Goal: Task Accomplishment & Management: Complete application form

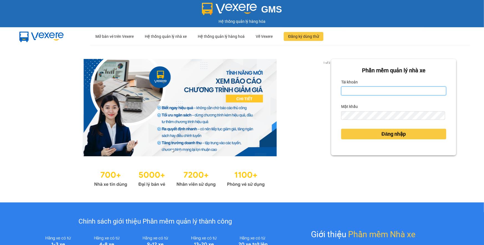
click at [377, 90] on input "Tài khoản" at bounding box center [393, 90] width 105 height 9
type input "phuongthao.tienoanh"
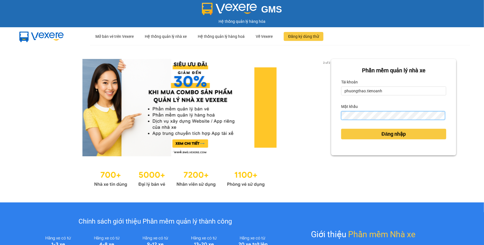
click at [338, 114] on div "Phần mềm quản lý nhà xe Tài khoản phuongthao.tienoanh Mật khẩu Đăng nhập" at bounding box center [393, 107] width 125 height 96
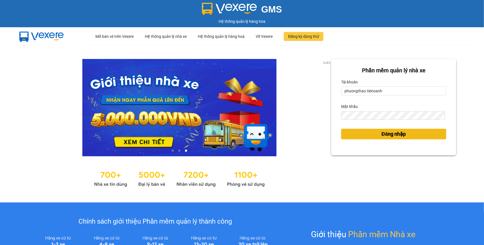
click at [370, 136] on button "Đăng nhập" at bounding box center [393, 134] width 105 height 11
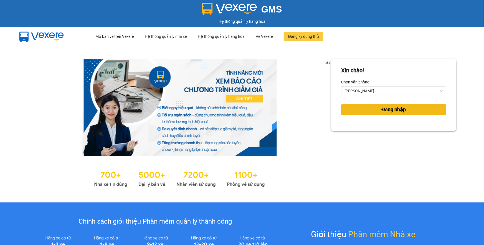
click at [376, 105] on button "Đăng nhập" at bounding box center [393, 109] width 105 height 11
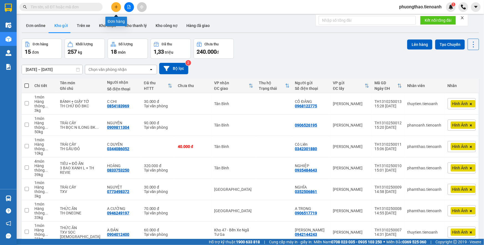
click at [115, 5] on icon "plus" at bounding box center [116, 7] width 4 height 4
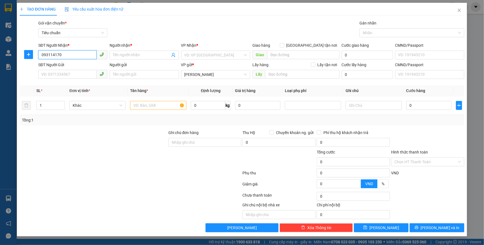
type input "0931141702"
click at [68, 68] on div "0931141702 - A PHƯỚC" at bounding box center [73, 66] width 62 height 6
type input "A PHƯỚC"
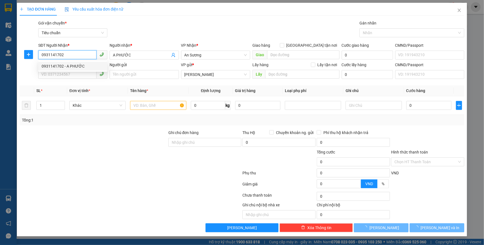
type input "60.000"
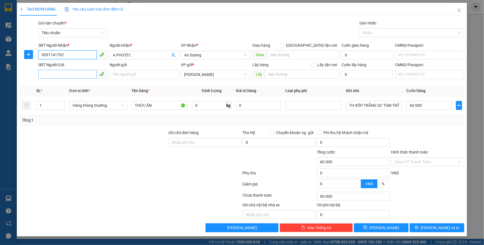
type input "0931141702"
click at [70, 73] on input "SĐT Người Gửi" at bounding box center [67, 74] width 58 height 9
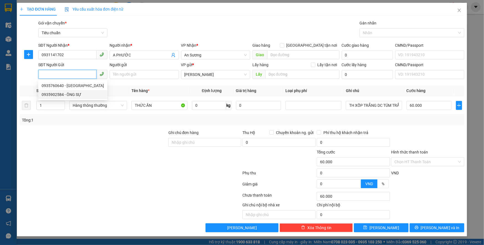
click at [84, 92] on div "0935902584 - ÔNG SỰ" at bounding box center [73, 94] width 62 height 6
type input "0935902584"
type input "ÔNG SỰ"
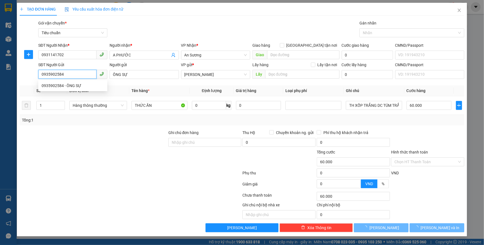
type input "30.000"
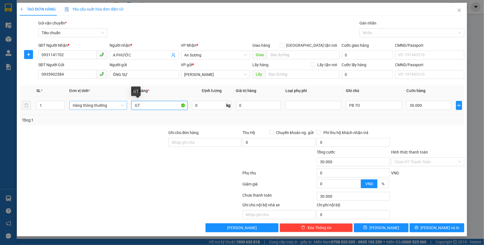
drag, startPoint x: 153, startPoint y: 104, endPoint x: 121, endPoint y: 102, distance: 32.0
click at [121, 102] on tr "1 Hàng thông thường GT 0 kg 0 PB TO 30.000" at bounding box center [242, 105] width 445 height 19
click at [91, 109] on div "Hàng thông thường" at bounding box center [98, 105] width 58 height 9
type input "QUẦN ÁO"
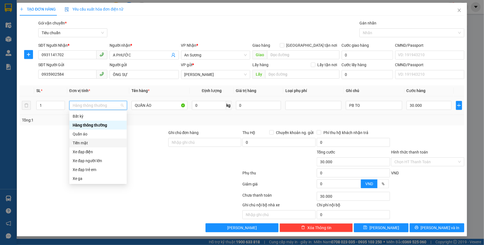
drag, startPoint x: 87, startPoint y: 144, endPoint x: 90, endPoint y: 142, distance: 4.1
click at [87, 144] on div "Tiền mặt" at bounding box center [98, 143] width 51 height 6
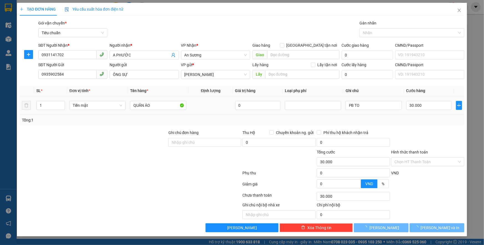
click at [87, 100] on div "Tiền mặt" at bounding box center [97, 105] width 56 height 11
click at [89, 102] on span "Tiền mặt" at bounding box center [98, 105] width 50 height 8
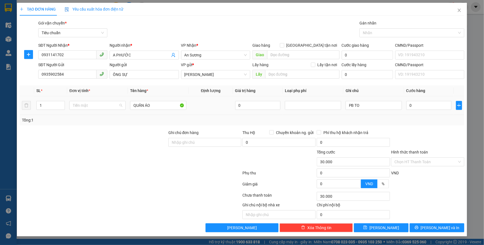
type input "0"
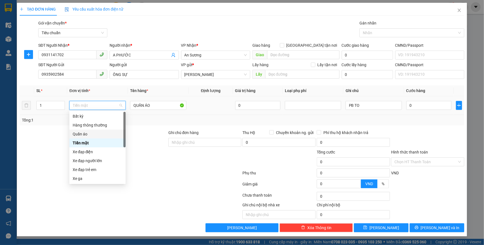
drag, startPoint x: 92, startPoint y: 133, endPoint x: 95, endPoint y: 131, distance: 3.6
click at [92, 133] on div "Quần áo" at bounding box center [98, 134] width 50 height 6
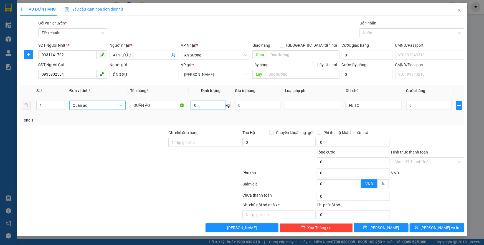
click at [205, 103] on input "0" at bounding box center [208, 105] width 34 height 9
type input "3"
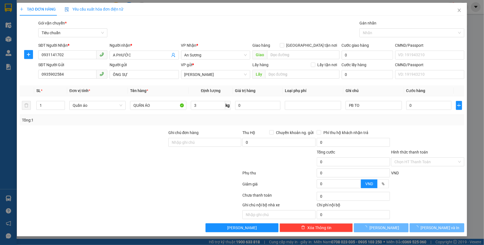
click at [161, 175] on div at bounding box center [130, 173] width 223 height 11
type input "30.000"
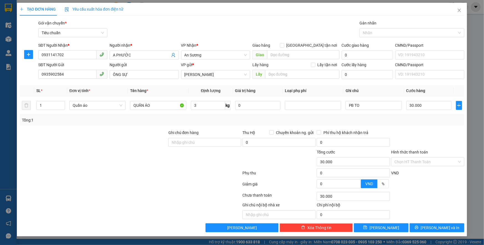
click at [425, 126] on div "Transit Pickup Surcharge Ids Transit Deliver Surcharge Ids Transit Deliver Surc…" at bounding box center [242, 126] width 445 height 212
drag, startPoint x: 360, startPoint y: 104, endPoint x: 320, endPoint y: 94, distance: 41.4
click at [320, 94] on table "SL * Đơn vị tính * Tên hàng * Định lượng Giá trị hàng Loại phụ phí Ghi chú Cước…" at bounding box center [242, 99] width 445 height 29
click at [357, 106] on input "THÙ SỮA TH" at bounding box center [374, 105] width 56 height 9
type input "THÙNG SỮA TH"
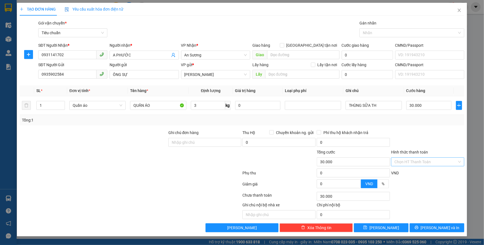
click at [419, 158] on input "Hình thức thanh toán" at bounding box center [426, 161] width 63 height 8
click at [417, 171] on div "Tại văn phòng" at bounding box center [428, 172] width 67 height 6
type input "0"
click at [431, 225] on button "[PERSON_NAME] và In" at bounding box center [437, 227] width 55 height 9
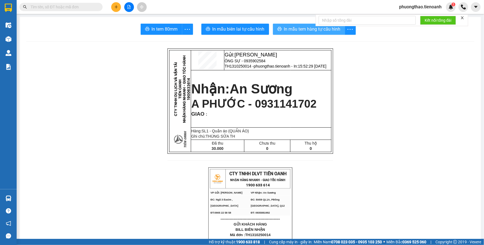
click at [288, 24] on button "In mẫu tem hàng tự cấu hình" at bounding box center [309, 29] width 72 height 11
click at [117, 6] on icon "plus" at bounding box center [116, 7] width 4 height 4
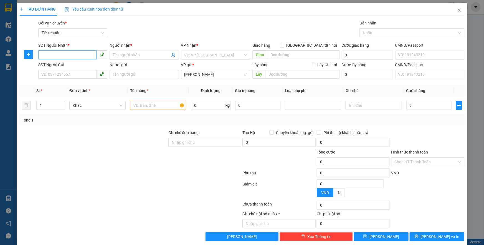
click at [67, 52] on input "SĐT Người Nhận *" at bounding box center [67, 54] width 58 height 9
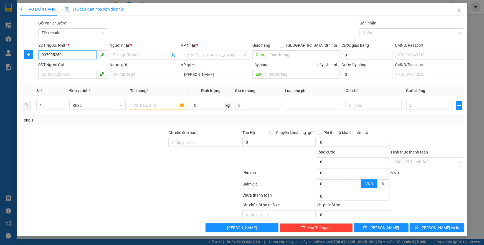
type input "0979052504"
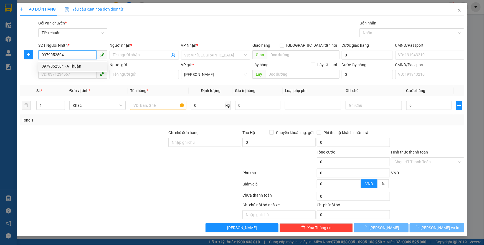
click at [65, 63] on div "0979052504 - A Thuận" at bounding box center [73, 66] width 62 height 6
type input "A Thuận"
checkbox input "true"
type input "964/2E Hương Lộ 2, Phường Bình Trị Đông A, Quận Bình Tân, Thành phố Hồ Chí Minh"
type input "50.000"
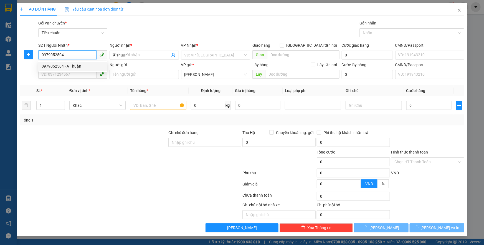
type input "50.000"
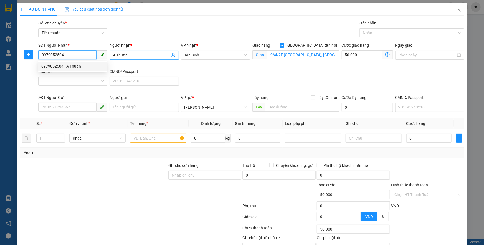
type input "90.000"
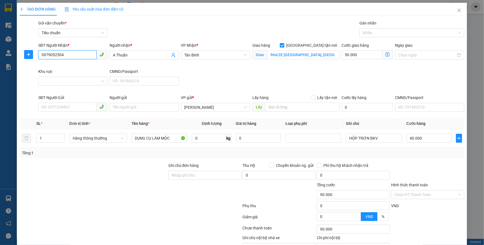
type input "0979052504"
drag, startPoint x: 141, startPoint y: 60, endPoint x: 123, endPoint y: 58, distance: 18.1
click at [120, 59] on div "Người nhận * A Thuận" at bounding box center [144, 51] width 69 height 19
drag, startPoint x: 129, startPoint y: 55, endPoint x: 117, endPoint y: 51, distance: 13.0
click at [117, 51] on span "A Thuận" at bounding box center [144, 55] width 69 height 9
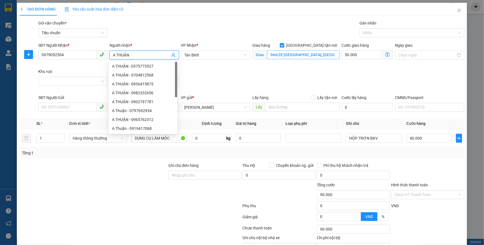
type input "A THUẬN"
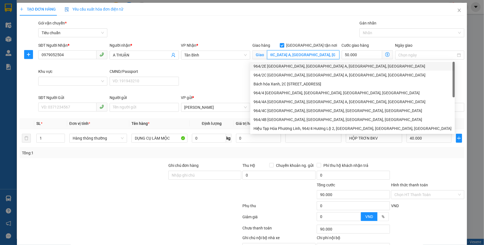
scroll to position [0, 86]
drag, startPoint x: 275, startPoint y: 51, endPoint x: 337, endPoint y: 64, distance: 63.7
click at [337, 64] on body "Kết quả tìm kiếm ( 0 ) Bộ lọc No Data phuongthao.tienoanh 1 Điều hành xe Kho hà…" at bounding box center [242, 122] width 484 height 245
type input "964"
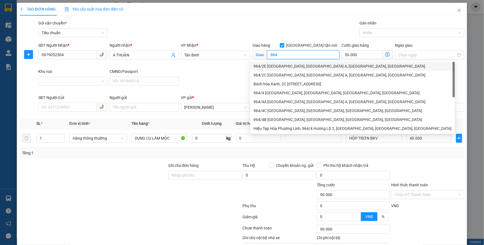
drag, startPoint x: 296, startPoint y: 55, endPoint x: 266, endPoint y: 54, distance: 30.0
click at [267, 54] on input "964" at bounding box center [303, 54] width 72 height 9
click at [309, 47] on label "[GEOGRAPHIC_DATA] tận nơi" at bounding box center [310, 45] width 60 height 6
click at [284, 47] on input "[GEOGRAPHIC_DATA] tận nơi" at bounding box center [282, 45] width 4 height 4
checkbox input "false"
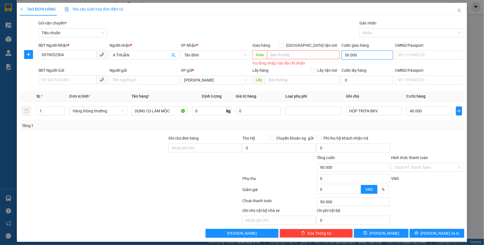
click at [356, 57] on input "50.000" at bounding box center [367, 55] width 51 height 9
type input "40.000"
type input "0"
click at [79, 83] on input "SĐT Người Gửi" at bounding box center [67, 79] width 58 height 9
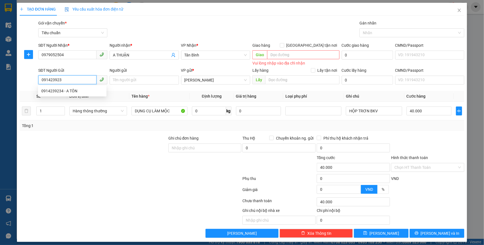
type input "0914239234"
click at [77, 91] on div "0914239234 - A TÔN" at bounding box center [72, 91] width 62 height 6
type input "A TÔN"
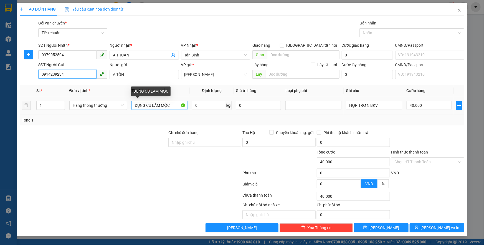
type input "0914239234"
drag, startPoint x: 175, startPoint y: 106, endPoint x: 118, endPoint y: 97, distance: 57.6
click at [118, 97] on tr "1 Hàng thông thường DỤNG CỤ LÀM MỘC 0 kg 0 HỘP TRƠN BKV 40.000" at bounding box center [242, 105] width 445 height 19
type input "BÀO ĐỤC LÀM MỘC"
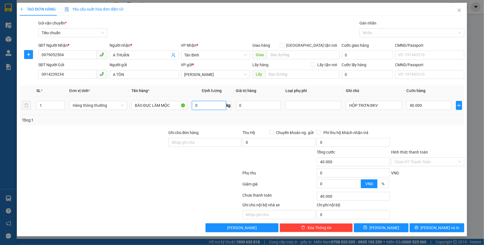
click at [202, 107] on input "0" at bounding box center [209, 105] width 34 height 9
type input "1"
drag, startPoint x: 358, startPoint y: 104, endPoint x: 391, endPoint y: 100, distance: 34.1
click at [391, 100] on div "HỘP TRƠN BKV" at bounding box center [374, 105] width 56 height 11
type input "30.000"
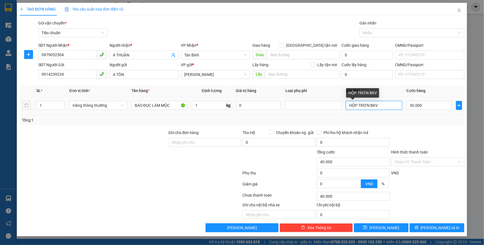
type input "30.000"
click at [356, 105] on input "HỘP BĂNG KEO VÀNG" at bounding box center [374, 105] width 56 height 9
type input "HỘP DÀI BĂNG KEO VÀNG"
type input "BÀO ĐỤC LÀM MỘC1"
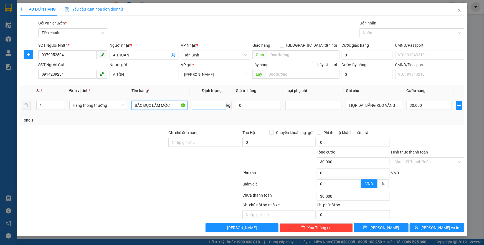
type input "0"
type input "BÀO ĐỤC LÀM MỘC3"
type input "0"
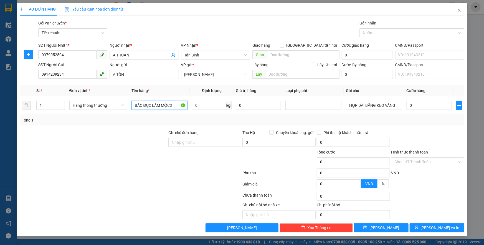
type input "BÀO ĐỤC LÀM MỘC"
click at [216, 108] on input "0" at bounding box center [209, 105] width 34 height 9
type input "3"
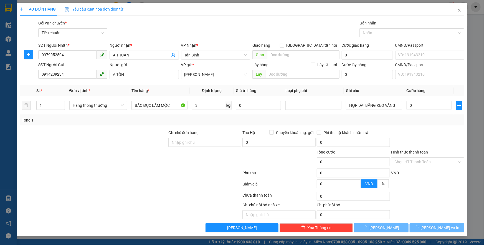
click at [149, 186] on div at bounding box center [130, 184] width 223 height 11
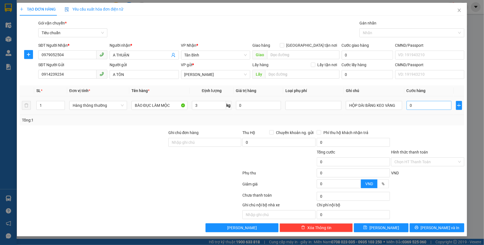
type input "30.000"
drag, startPoint x: 420, startPoint y: 161, endPoint x: 421, endPoint y: 166, distance: 5.7
click at [421, 163] on input "Hình thức thanh toán" at bounding box center [426, 161] width 63 height 8
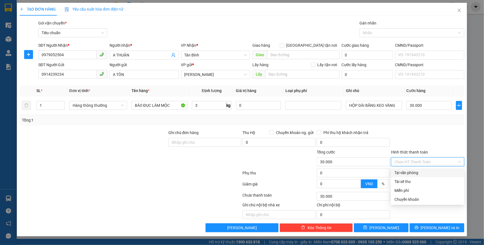
drag, startPoint x: 422, startPoint y: 172, endPoint x: 419, endPoint y: 169, distance: 3.9
click at [421, 172] on div "Tại văn phòng" at bounding box center [428, 172] width 67 height 6
type input "0"
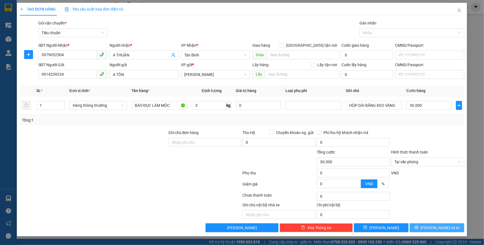
click at [438, 228] on span "[PERSON_NAME] và In" at bounding box center [440, 227] width 39 height 6
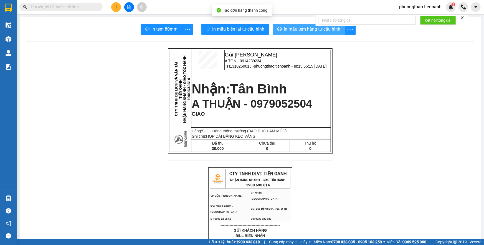
click at [296, 29] on span "In mẫu tem hàng tự cấu hình" at bounding box center [312, 29] width 57 height 7
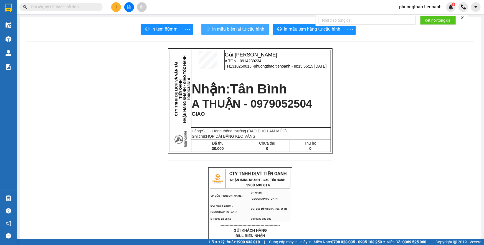
click at [242, 29] on span "In mẫu biên lai tự cấu hình" at bounding box center [239, 29] width 52 height 7
click at [426, 7] on span "phuongthao.tienoanh" at bounding box center [420, 6] width 51 height 7
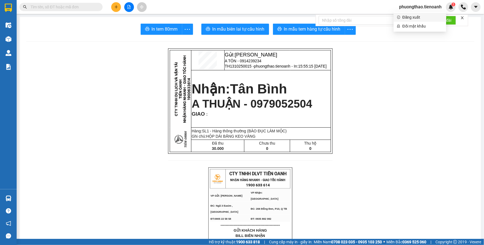
click at [408, 19] on span "Đăng xuất" at bounding box center [423, 17] width 41 height 6
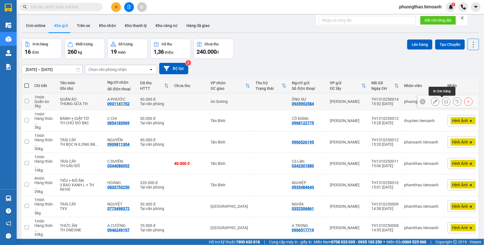
click at [445, 101] on icon at bounding box center [447, 101] width 4 height 4
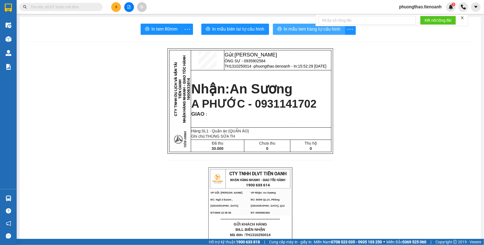
click at [303, 32] on span "In mẫu tem hàng tự cấu hình" at bounding box center [312, 29] width 57 height 7
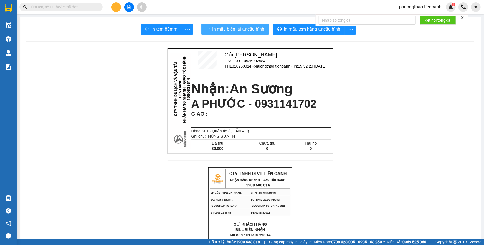
click at [237, 30] on span "In mẫu biên lai tự cấu hình" at bounding box center [239, 29] width 52 height 7
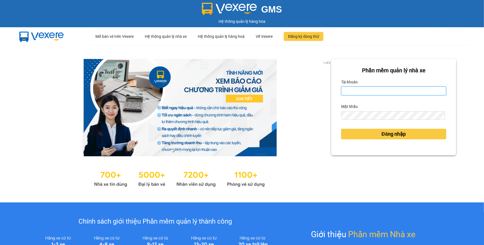
click at [368, 93] on input "Tài khoản" at bounding box center [393, 90] width 105 height 9
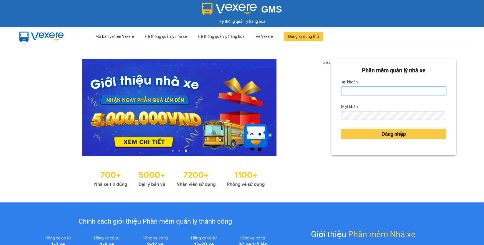
type input "thuytien.tienoanh"
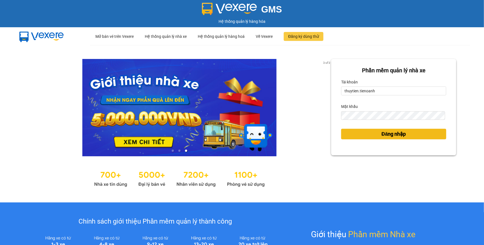
click at [391, 136] on span "Đăng nhập" at bounding box center [394, 134] width 24 height 8
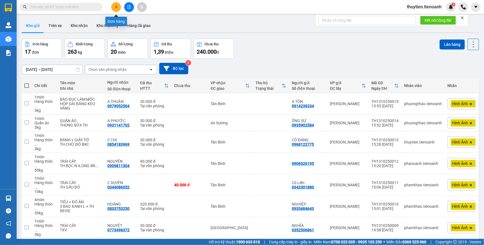
click at [115, 5] on icon "plus" at bounding box center [116, 7] width 4 height 4
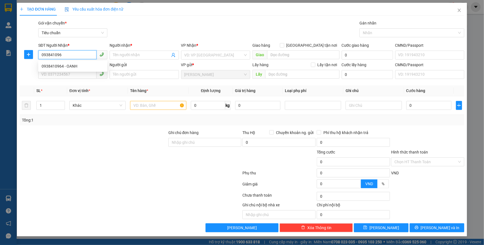
type input "0938410964"
click at [64, 68] on div "0938410964 - OANH" at bounding box center [73, 66] width 62 height 6
type input "OANH"
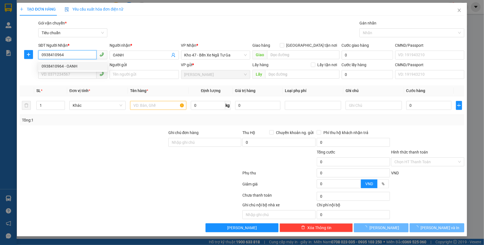
type input "90.000"
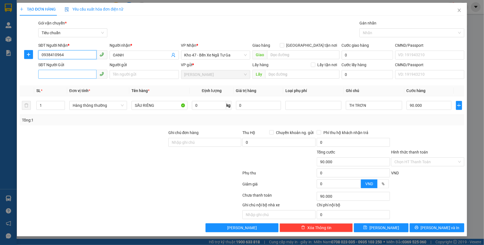
type input "0938410964"
click at [49, 71] on input "SĐT Người Gửi" at bounding box center [67, 74] width 58 height 9
click at [73, 85] on div "0909732118 - HOÀN" at bounding box center [73, 85] width 62 height 6
type input "0909732118"
type input "HOÀN"
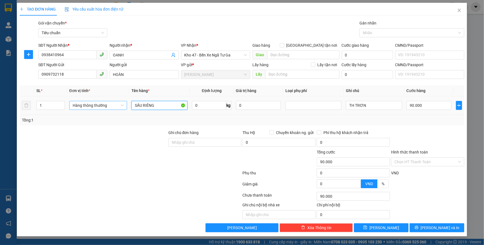
drag, startPoint x: 161, startPoint y: 105, endPoint x: 103, endPoint y: 104, distance: 57.5
click at [103, 104] on tr "1 Hàng thông thường SẦU RIÊNG 0 kg 0 TH TRƠN 90.000" at bounding box center [242, 105] width 445 height 19
type input "CHANH"
click at [202, 105] on input "0" at bounding box center [209, 105] width 34 height 9
type input "16"
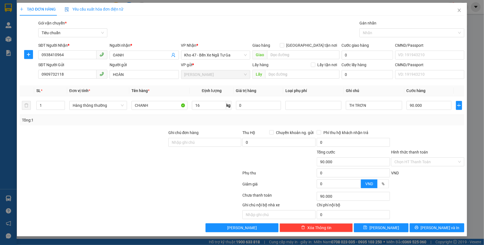
click at [373, 116] on div "Tổng: 1" at bounding box center [242, 120] width 445 height 11
type input "55.000"
drag, startPoint x: 360, startPoint y: 105, endPoint x: 355, endPoint y: 105, distance: 5.0
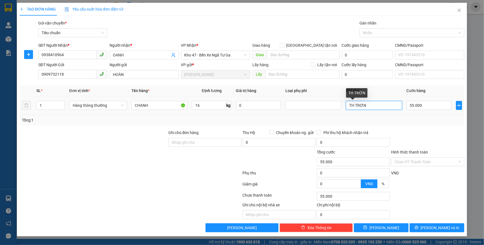
click at [355, 105] on input "TH TRƠN" at bounding box center [374, 105] width 56 height 9
type input "TH CHỮ ĐỎ"
click at [425, 106] on input "55.000" at bounding box center [429, 105] width 45 height 9
type input "6"
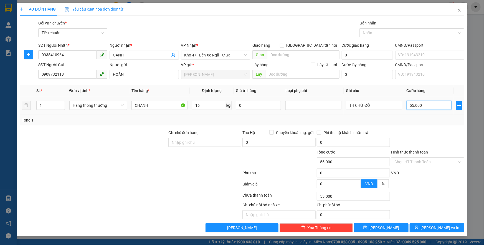
type input "6"
type input "60"
type input "60.000"
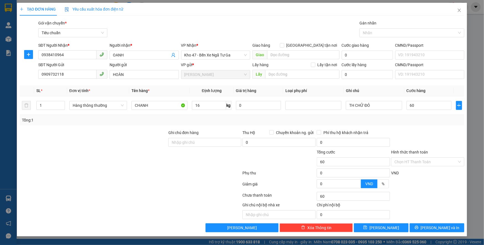
type input "60.000"
click at [426, 119] on div "Tổng: 1" at bounding box center [242, 120] width 441 height 6
click at [433, 225] on span "[PERSON_NAME] và In" at bounding box center [440, 227] width 39 height 6
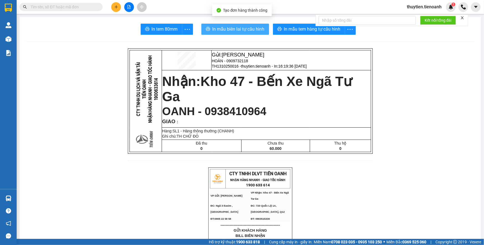
click at [244, 29] on span "In mẫu biên lai tự cấu hình" at bounding box center [239, 29] width 52 height 7
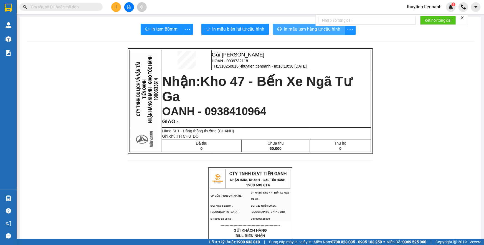
click at [308, 30] on span "In mẫu tem hàng tự cấu hình" at bounding box center [312, 29] width 57 height 7
click at [118, 8] on icon "plus" at bounding box center [116, 7] width 4 height 4
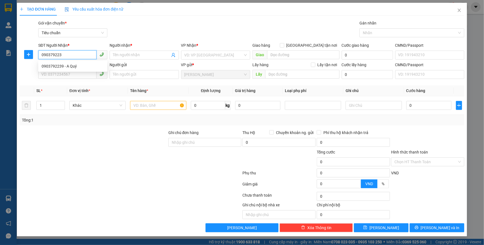
type input "0903792239"
click at [74, 66] on div "0903792239 - A Quý" at bounding box center [73, 66] width 62 height 6
type input "A Quý"
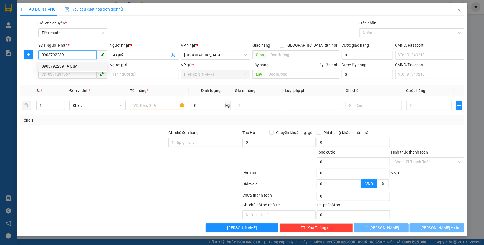
type input "100.000"
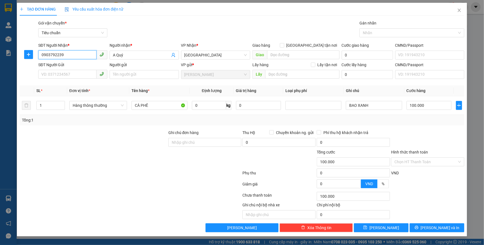
click at [56, 79] on span at bounding box center [72, 74] width 69 height 9
type input "0903792239"
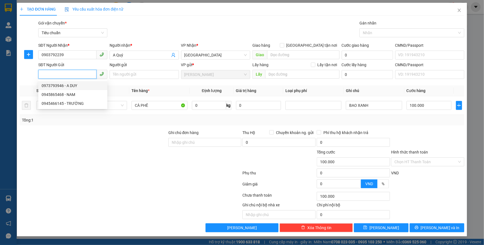
click at [64, 88] on div "0973793946 - A DUY" at bounding box center [73, 85] width 62 height 6
type input "0973793946"
type input "A DUY"
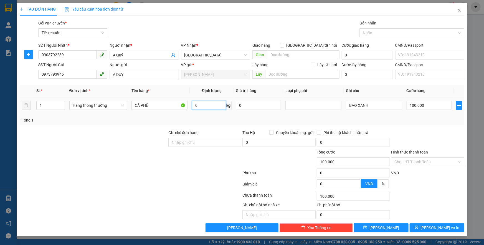
click at [210, 106] on input "0" at bounding box center [209, 105] width 34 height 9
type input "60"
drag, startPoint x: 371, startPoint y: 106, endPoint x: 358, endPoint y: 107, distance: 13.3
click at [358, 107] on input "BAO XANH" at bounding box center [374, 105] width 56 height 9
type input "BAO ĐỎ"
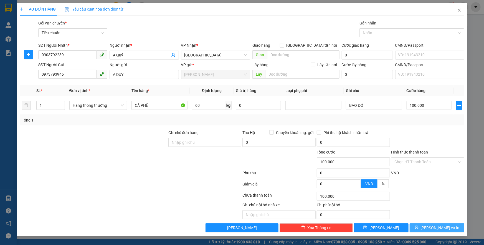
click at [440, 224] on span "[PERSON_NAME] và In" at bounding box center [440, 227] width 39 height 6
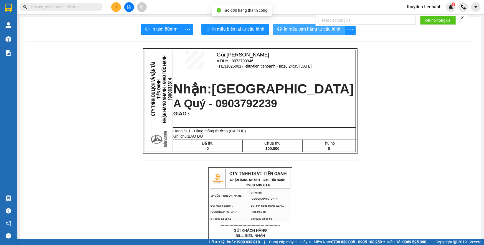
click at [299, 27] on span "In mẫu tem hàng tự cấu hình" at bounding box center [312, 29] width 57 height 7
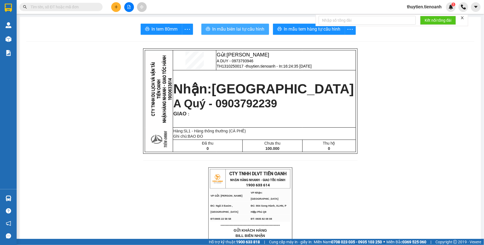
click at [221, 31] on span "In mẫu biên lai tự cấu hình" at bounding box center [239, 29] width 52 height 7
click at [113, 8] on button at bounding box center [116, 7] width 10 height 10
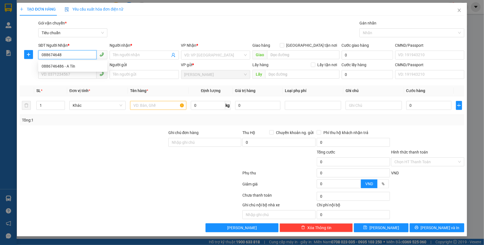
type input "0886746486"
click at [63, 65] on div "0886746486 - A Tín" at bounding box center [73, 66] width 62 height 6
type input "A Tín"
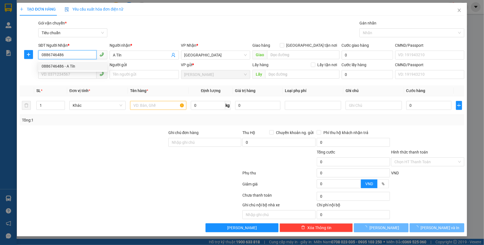
type input "30.000"
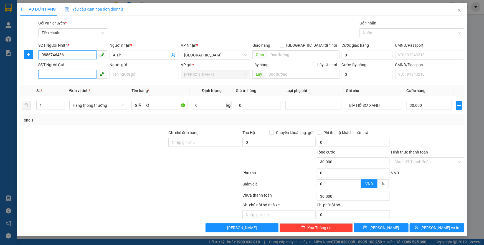
type input "0886746486"
click at [67, 73] on input "SĐT Người Gửi" at bounding box center [67, 74] width 58 height 9
click at [68, 85] on div "0859474701 - C An" at bounding box center [73, 85] width 62 height 6
type input "0859474701"
type input "C An"
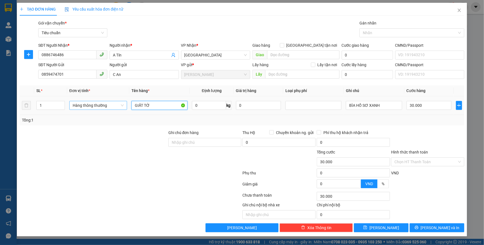
drag, startPoint x: 157, startPoint y: 107, endPoint x: 95, endPoint y: 109, distance: 61.1
click at [95, 109] on tr "1 Hàng thông thường GIẤT TỜ 0 kg 0 BÌA HỒ SƠ XANH 30.000" at bounding box center [242, 105] width 445 height 19
type input "GẠO+ THỨC ĂN"
click at [226, 105] on span "kg" at bounding box center [229, 105] width 6 height 9
click at [205, 108] on input "0" at bounding box center [209, 105] width 34 height 9
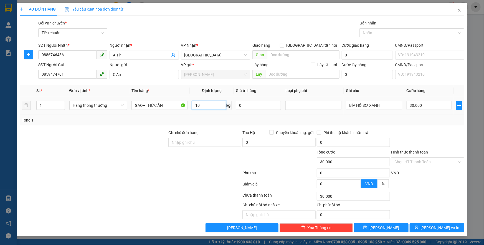
type input "10"
click at [354, 116] on div "Tổng: 1" at bounding box center [242, 120] width 445 height 11
type input "40.000"
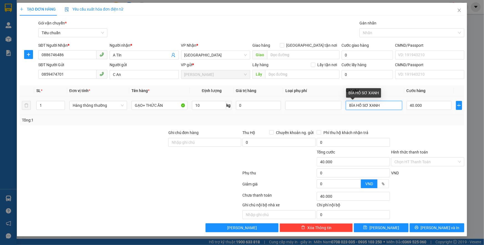
drag, startPoint x: 383, startPoint y: 107, endPoint x: 342, endPoint y: 107, distance: 40.5
click at [342, 107] on tr "1 Hàng thông thường GẠO+ THỨC ĂN 10 kg 0 BÌA HỒ SƠ XANH 40.000" at bounding box center [242, 105] width 445 height 19
click at [371, 105] on input "TH CHỮ XAN TRẮNG" at bounding box center [374, 105] width 56 height 9
type input "TH CHỮ XANH TRẮNG"
click at [417, 161] on input "Hình thức thanh toán" at bounding box center [426, 161] width 63 height 8
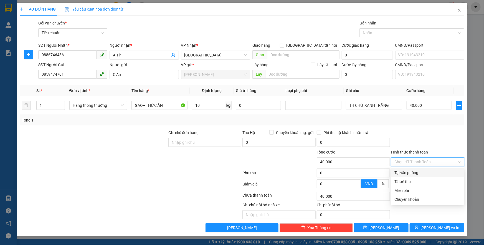
click at [408, 172] on div "Tại văn phòng" at bounding box center [428, 172] width 67 height 6
type input "0"
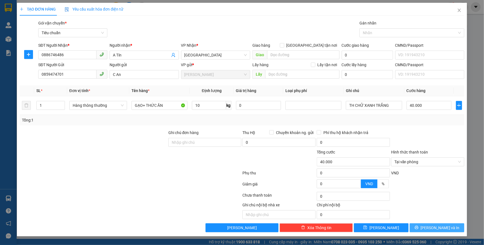
click at [419, 225] on icon "printer" at bounding box center [417, 227] width 4 height 4
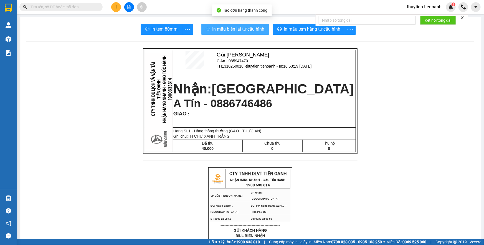
click at [250, 26] on span "In mẫu biên lai tự cấu hình" at bounding box center [239, 29] width 52 height 7
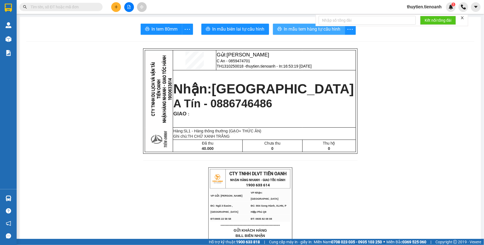
click at [311, 30] on span "In mẫu tem hàng tự cấu hình" at bounding box center [312, 29] width 57 height 7
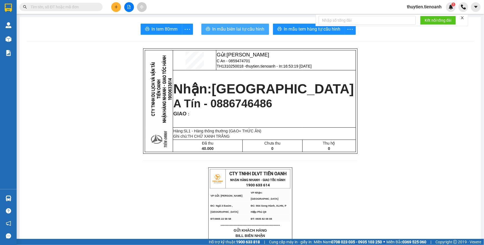
click at [232, 32] on span "In mẫu biên lai tự cấu hình" at bounding box center [239, 29] width 52 height 7
click at [238, 27] on span "In mẫu biên lai tự cấu hình" at bounding box center [239, 29] width 52 height 7
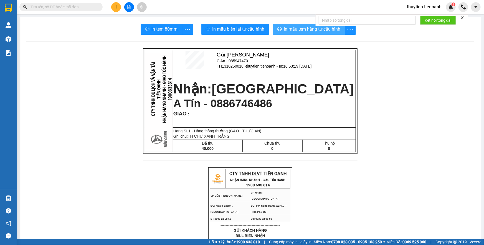
click at [297, 26] on span "In mẫu tem hàng tự cấu hình" at bounding box center [312, 29] width 57 height 7
click at [117, 6] on icon "plus" at bounding box center [116, 7] width 4 height 4
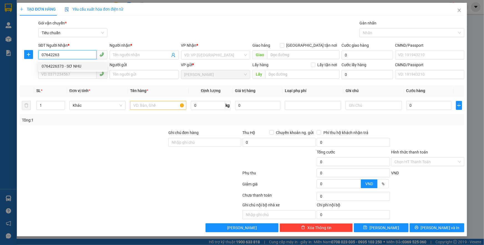
click at [70, 63] on div "0764226373 - SƠ NHU" at bounding box center [73, 66] width 62 height 6
type input "0764226373"
type input "SƠ NHU"
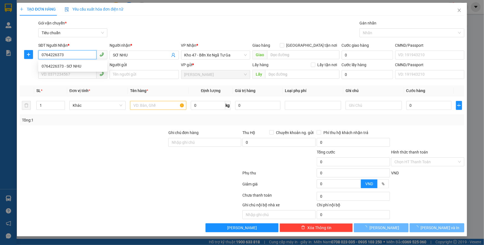
type input "40.000"
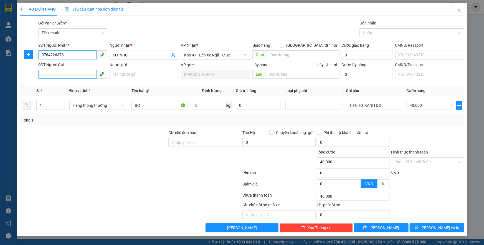
type input "0764226373"
click at [56, 72] on input "SĐT Người Gửi" at bounding box center [67, 74] width 58 height 9
click at [59, 85] on div "0934767834" at bounding box center [73, 85] width 62 height 6
type input "0934767834"
click at [129, 74] on input "Người gửi" at bounding box center [144, 74] width 69 height 9
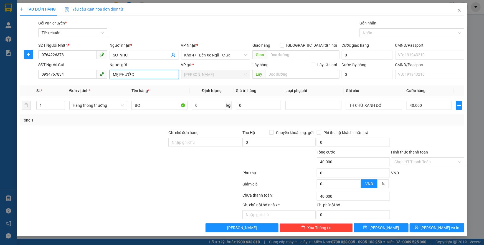
type input "MẸ PHƯỚC"
drag, startPoint x: 91, startPoint y: 134, endPoint x: 85, endPoint y: 137, distance: 7.0
click at [85, 137] on div at bounding box center [93, 138] width 149 height 19
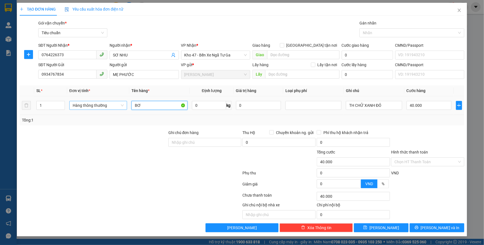
drag, startPoint x: 149, startPoint y: 103, endPoint x: 114, endPoint y: 106, distance: 35.4
click at [114, 106] on tr "1 Hàng thông thường BƠ 0 kg 0 TH CHỮ XANH ĐỎ 40.000" at bounding box center [242, 105] width 445 height 19
type input "THỨC ĂN"
click at [199, 102] on input "0" at bounding box center [209, 105] width 34 height 9
type input "13"
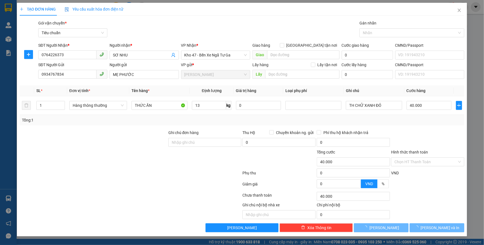
click at [338, 115] on div "Tổng: 1" at bounding box center [242, 120] width 445 height 11
type input "50.000"
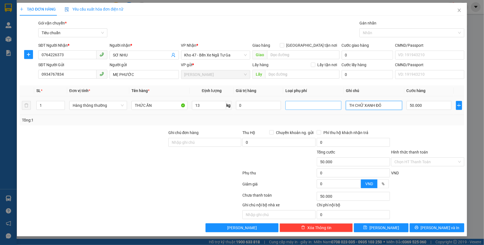
drag, startPoint x: 400, startPoint y: 104, endPoint x: 326, endPoint y: 104, distance: 74.1
click at [326, 104] on tr "1 Hàng thông thường THỨC ĂN 13 kg 0 TH CHỮ XANH ĐỎ 50.000" at bounding box center [242, 105] width 445 height 19
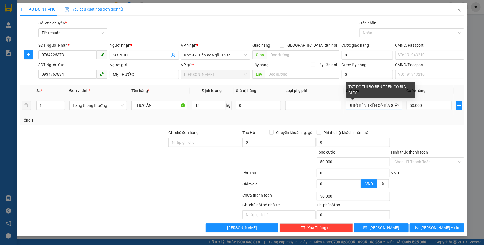
click at [357, 101] on div "Transit Pickup Surcharge Ids Transit Deliver Surcharge Ids Transit Deliver Surc…" at bounding box center [242, 126] width 445 height 212
click at [376, 106] on input "TXT DC TUI BỒ BÊN TRÊN CÓ BÌA GIẤY" at bounding box center [374, 105] width 56 height 9
click at [369, 106] on input "TXT DC TUI BỒ BÊN TRÊN CÓ BÌA GIẤY" at bounding box center [374, 105] width 56 height 9
drag, startPoint x: 375, startPoint y: 105, endPoint x: 371, endPoint y: 105, distance: 3.9
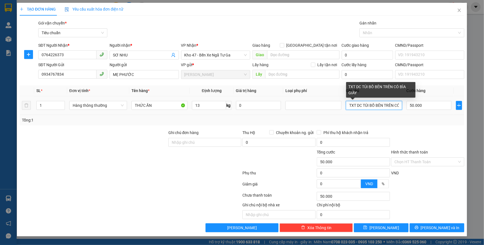
click at [371, 105] on input "TXT DC TÚI BỒ BÊN TRÊN CÓ BÌA GIẤY" at bounding box center [374, 105] width 56 height 9
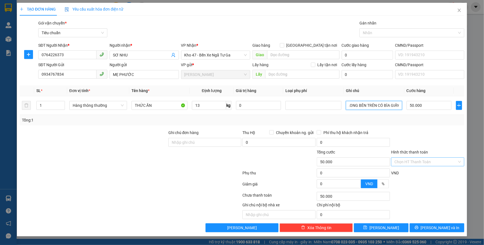
type input "TXT DC TÚI NILONG BÊN TRÊN CÓ BÌA GIẤY"
click at [412, 159] on input "Hình thức thanh toán" at bounding box center [426, 161] width 63 height 8
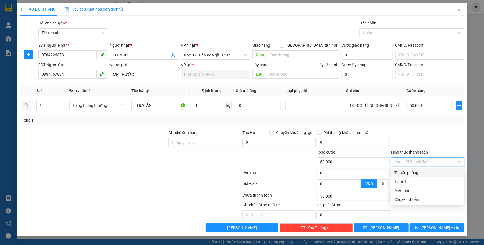
click at [406, 173] on div "Tại văn phòng" at bounding box center [428, 172] width 67 height 6
type input "0"
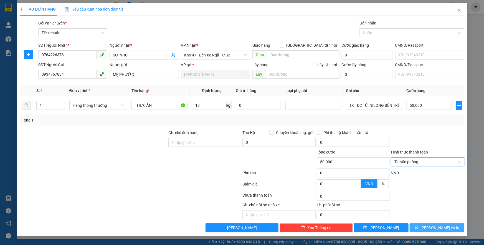
click at [432, 225] on button "[PERSON_NAME] và In" at bounding box center [437, 227] width 55 height 9
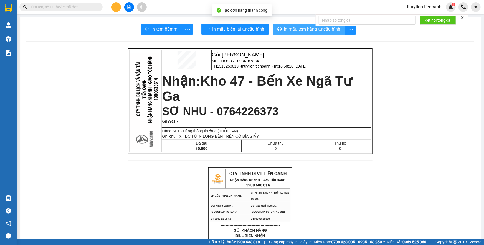
click at [303, 26] on span "In mẫu tem hàng tự cấu hình" at bounding box center [312, 29] width 57 height 7
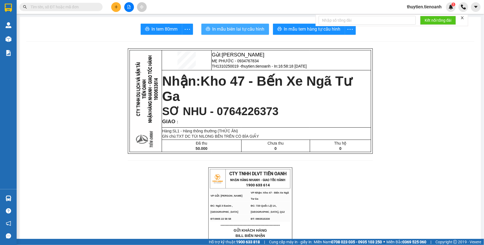
click at [246, 32] on span "In mẫu biên lai tự cấu hình" at bounding box center [239, 29] width 52 height 7
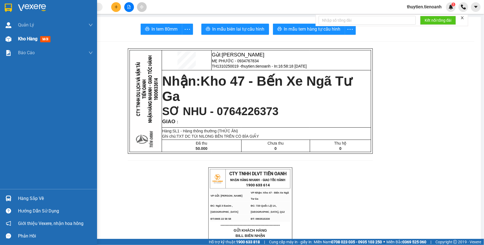
drag, startPoint x: 30, startPoint y: 42, endPoint x: 26, endPoint y: 39, distance: 4.6
click at [29, 42] on div "Kho hàng mới" at bounding box center [55, 39] width 75 height 14
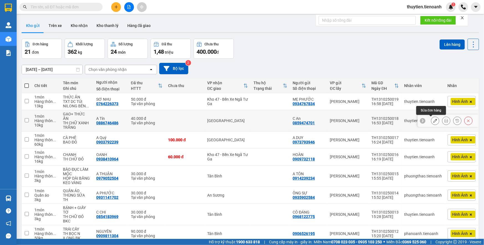
click at [434, 122] on icon at bounding box center [436, 121] width 4 height 4
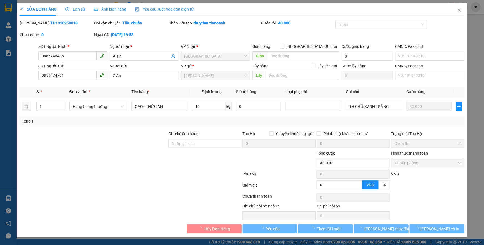
type input "0886746486"
type input "A Tín"
type input "0859474701"
type input "C An"
type input "0"
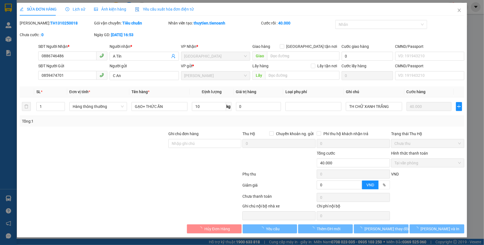
type input "40.000"
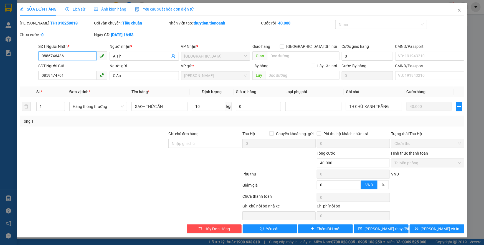
drag, startPoint x: 70, startPoint y: 56, endPoint x: 28, endPoint y: 57, distance: 42.2
click at [28, 57] on div "SĐT Người Nhận * 0886746486 0886746486 Người nhận * A Tín VP Nhận * Thủ Đức Gia…" at bounding box center [242, 52] width 446 height 19
click at [62, 105] on icon "up" at bounding box center [62, 105] width 2 height 2
type input "2"
click at [200, 107] on input "10" at bounding box center [209, 106] width 34 height 9
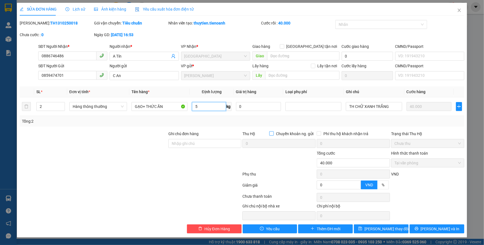
type input "5"
click at [312, 134] on span "Chuyển khoản ng. gửi" at bounding box center [295, 133] width 42 height 6
click at [273, 134] on input "Chuyển khoản ng. gửi" at bounding box center [272, 133] width 4 height 4
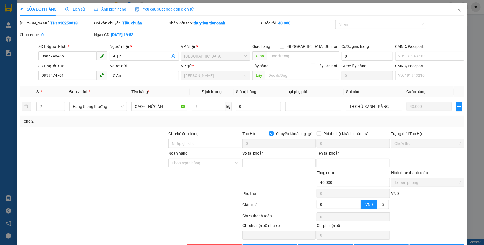
click at [270, 131] on input "Chuyển khoản ng. gửi" at bounding box center [272, 133] width 4 height 4
checkbox input "false"
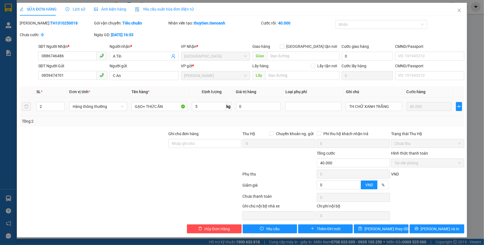
drag, startPoint x: 332, startPoint y: 115, endPoint x: 413, endPoint y: 109, distance: 81.3
click at [335, 115] on td at bounding box center [313, 106] width 61 height 19
click at [386, 106] on input "TH CHỮ XANH TRẮNG" at bounding box center [374, 106] width 56 height 9
click at [389, 107] on input "TH CHỮ XANH TRẮNG" at bounding box center [374, 106] width 56 height 9
type input "1"
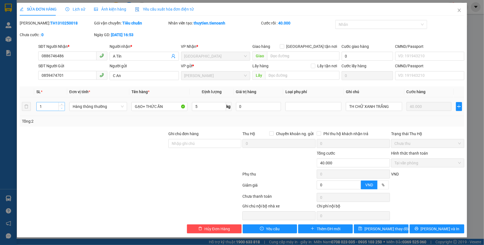
click at [62, 108] on icon "down" at bounding box center [62, 108] width 2 height 2
click at [206, 109] on input "5" at bounding box center [209, 106] width 34 height 9
type input "10"
click at [296, 112] on div at bounding box center [314, 106] width 56 height 11
click at [458, 11] on icon "close" at bounding box center [459, 10] width 4 height 4
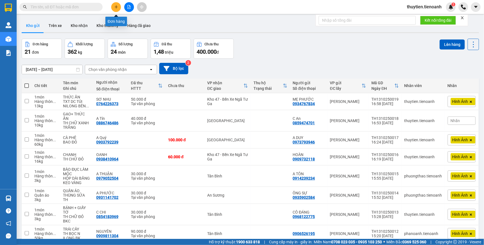
click at [112, 4] on button at bounding box center [116, 7] width 10 height 10
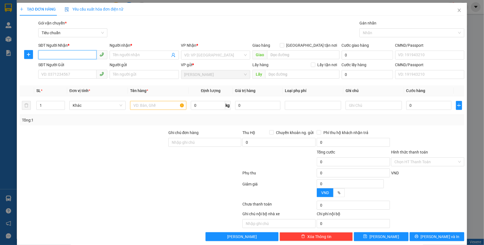
click at [68, 53] on input "SĐT Người Nhận *" at bounding box center [67, 54] width 58 height 9
paste input "0886746486"
type input "0886746486"
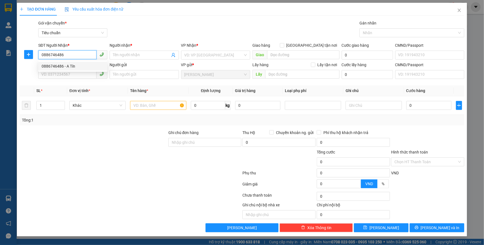
click at [71, 66] on div "0886746486 - A Tín" at bounding box center [73, 66] width 62 height 6
type input "A Tín"
type input "40.000"
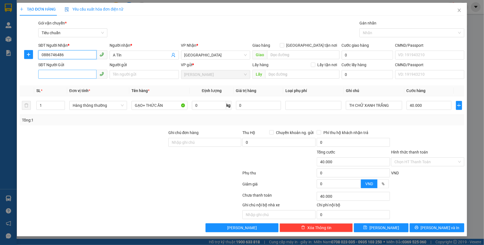
type input "0886746486"
click at [64, 71] on input "SĐT Người Gửi" at bounding box center [67, 74] width 58 height 9
click at [62, 84] on div "0859474701 - C An" at bounding box center [73, 85] width 62 height 6
type input "0859474701"
type input "C An"
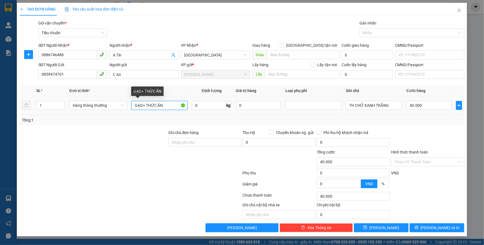
drag, startPoint x: 168, startPoint y: 106, endPoint x: 88, endPoint y: 110, distance: 79.5
click at [88, 110] on tr "1 Hàng thông thường GẠO+ THỨC ĂN 0 kg 0 TH CHỮ XANH TRẮNG 40.000" at bounding box center [242, 105] width 445 height 19
type input "VỢT CẦU LÔNG"
click at [214, 105] on input "0" at bounding box center [209, 105] width 34 height 9
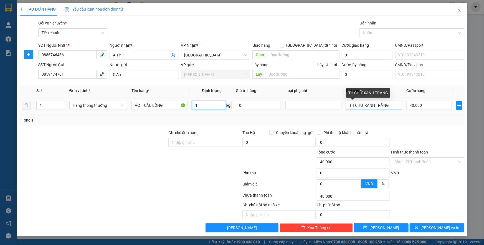
type input "1"
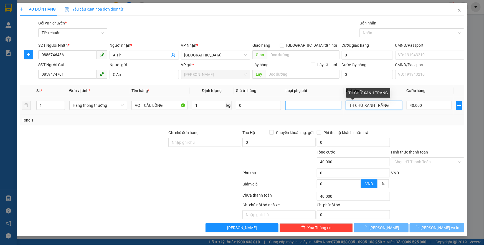
type input "30.000"
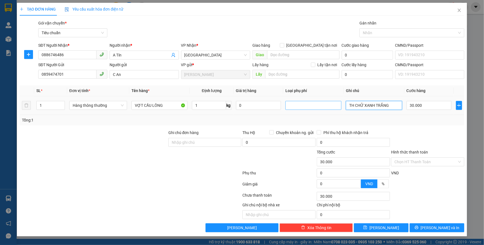
drag, startPoint x: 391, startPoint y: 105, endPoint x: 311, endPoint y: 109, distance: 80.8
click at [314, 108] on tr "1 Hàng thông thường VỢT CẦU LÔNG 1 kg 0 TH CHỮ XANH TRẮNG 30.000" at bounding box center [242, 105] width 445 height 19
type input "BỌC BÌA CARTON CHỮ ĐEN"
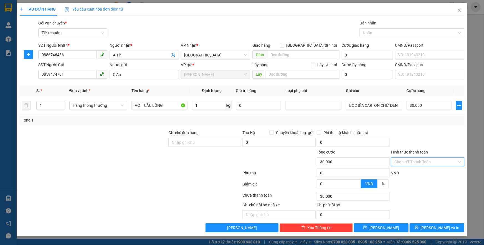
click at [411, 160] on input "Hình thức thanh toán" at bounding box center [426, 161] width 63 height 8
click at [408, 172] on div "Tại văn phòng" at bounding box center [428, 172] width 67 height 6
type input "0"
click at [436, 228] on span "[PERSON_NAME] và In" at bounding box center [440, 227] width 39 height 6
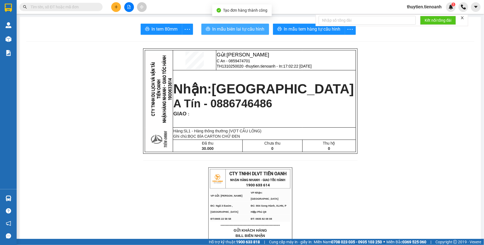
click at [230, 29] on span "In mẫu biên lai tự cấu hình" at bounding box center [239, 29] width 52 height 7
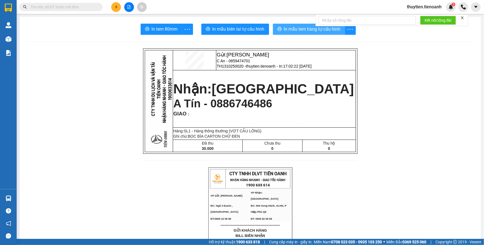
click at [312, 28] on span "In mẫu tem hàng tự cấu hình" at bounding box center [312, 29] width 57 height 7
click at [285, 29] on span "In mẫu tem hàng tự cấu hình" at bounding box center [312, 29] width 57 height 7
click at [114, 4] on button at bounding box center [116, 7] width 10 height 10
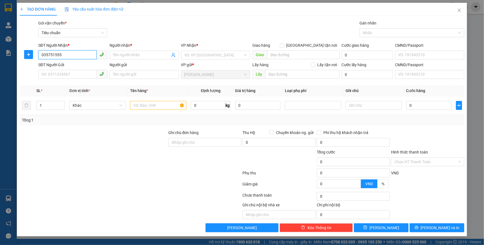
type input "0357515552"
click at [72, 65] on div "0357515552 - ko Tên" at bounding box center [73, 66] width 62 height 6
type input "ko Tên"
type input "XE TẢI CHỞ TỚI ĐỂ ĐÓ"
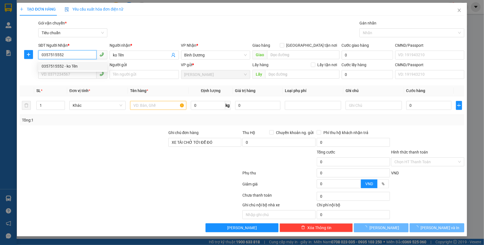
type input "70.000"
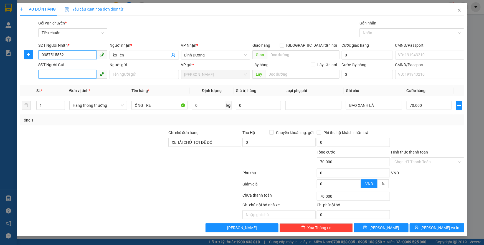
type input "0357515552"
click at [73, 73] on input "SĐT Người Gửi" at bounding box center [67, 74] width 58 height 9
click at [121, 144] on div at bounding box center [93, 138] width 149 height 19
click at [203, 106] on input "0" at bounding box center [209, 105] width 34 height 9
type input "28"
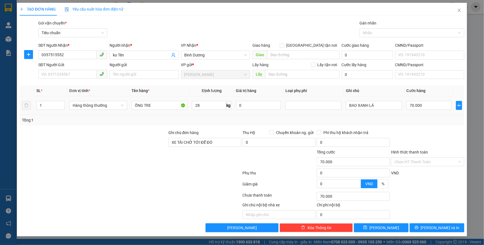
click at [297, 114] on td at bounding box center [313, 105] width 61 height 19
type input "65.000"
click at [433, 226] on span "[PERSON_NAME] và In" at bounding box center [440, 227] width 39 height 6
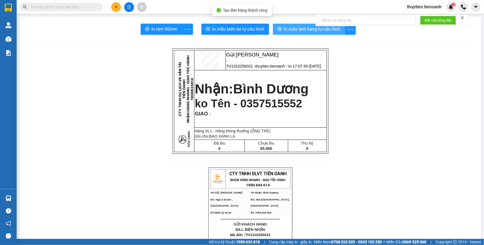
click at [315, 29] on span "In mẫu tem hàng tự cấu hình" at bounding box center [312, 29] width 57 height 7
click at [296, 29] on span "In mẫu tem hàng tự cấu hình" at bounding box center [312, 29] width 57 height 7
click at [299, 29] on span "In mẫu tem hàng tự cấu hình" at bounding box center [312, 29] width 57 height 7
click at [289, 26] on span "In mẫu tem hàng tự cấu hình" at bounding box center [312, 29] width 57 height 7
click at [286, 30] on span "In mẫu tem hàng tự cấu hình" at bounding box center [312, 29] width 57 height 7
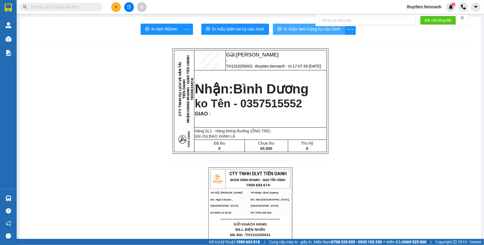
click at [305, 30] on span "In mẫu tem hàng tự cấu hình" at bounding box center [312, 29] width 57 height 7
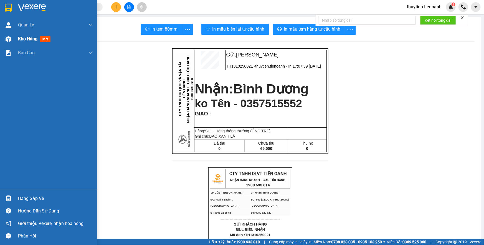
click at [22, 37] on span "Kho hàng" at bounding box center [27, 38] width 19 height 5
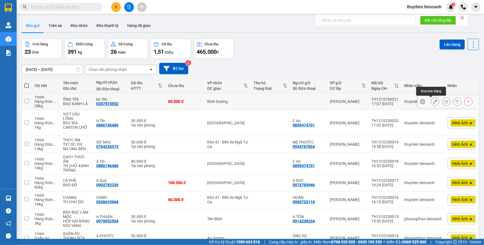
click at [434, 102] on icon at bounding box center [436, 101] width 4 height 4
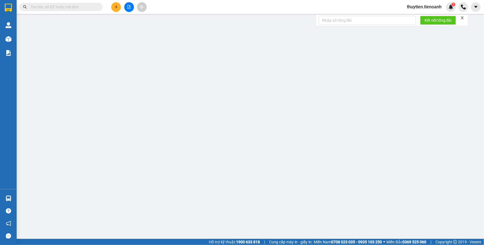
type input "0357515552"
type input "ko Tên"
type input "XE TẢI CHỞ TỚI ĐỂ ĐÓ"
type input "0"
type input "65.000"
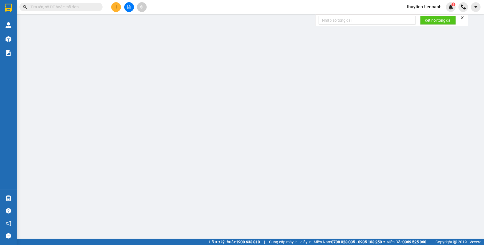
type input "65.000"
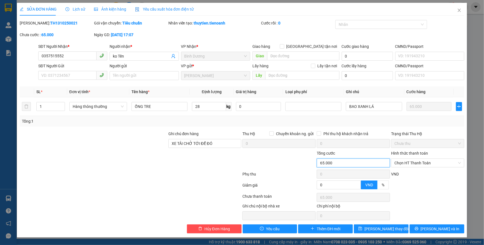
click at [351, 161] on input "65.000" at bounding box center [353, 162] width 73 height 9
click at [425, 108] on input "65.000" at bounding box center [429, 106] width 45 height 9
click at [459, 10] on icon "close" at bounding box center [459, 10] width 4 height 4
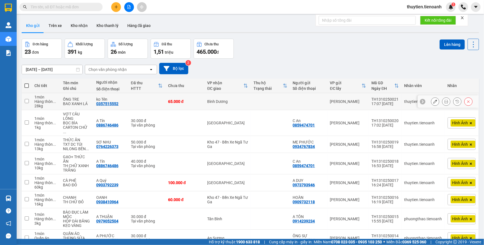
click at [75, 101] on div "BAO XANH LÁ" at bounding box center [77, 103] width 28 height 4
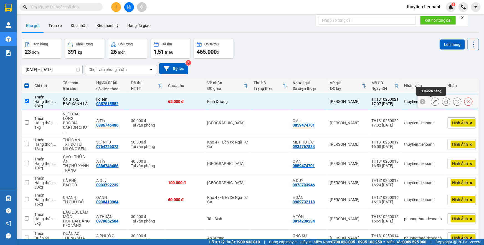
click at [434, 102] on icon at bounding box center [436, 101] width 4 height 4
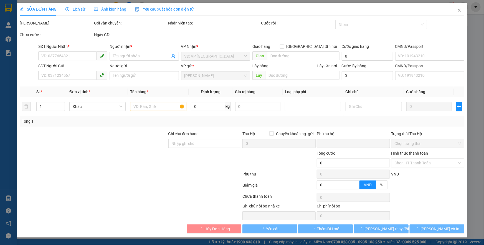
type input "0357515552"
type input "ko Tên"
type input "XE TẢI CHỞ TỚI ĐỂ ĐÓ"
type input "0"
type input "65.000"
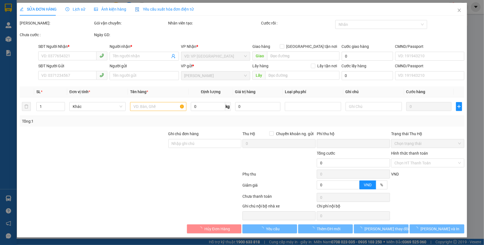
type input "65.000"
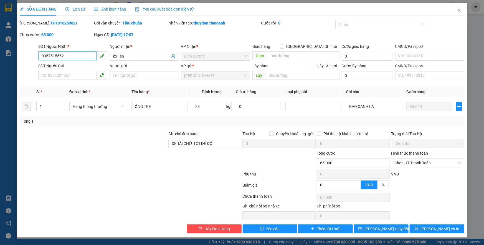
click at [83, 56] on input "0357515552" at bounding box center [67, 55] width 58 height 9
click at [458, 9] on icon "close" at bounding box center [459, 10] width 3 height 3
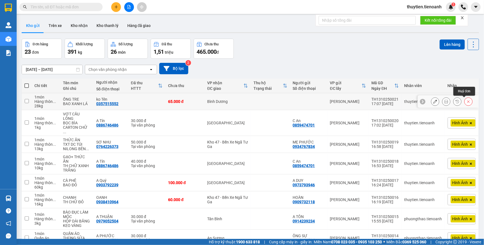
click at [467, 102] on button at bounding box center [469, 102] width 8 height 10
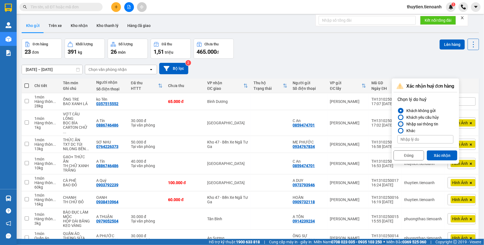
click at [402, 123] on div at bounding box center [401, 124] width 4 height 4
click at [398, 124] on input "Nhập sai thông tin" at bounding box center [398, 124] width 0 height 0
click at [439, 155] on button "Xác nhận" at bounding box center [442, 155] width 31 height 10
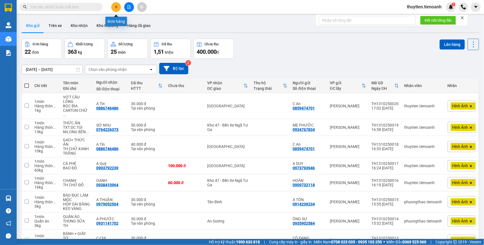
click at [118, 9] on button at bounding box center [116, 7] width 10 height 10
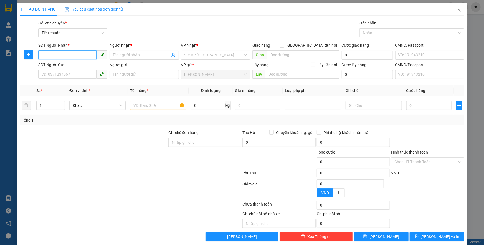
paste input "0357515552"
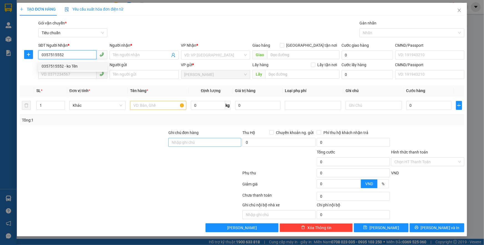
type input "0357515552"
drag, startPoint x: 178, startPoint y: 138, endPoint x: 155, endPoint y: 122, distance: 27.7
click at [172, 134] on div "Ghi chú đơn hàng" at bounding box center [205, 138] width 73 height 19
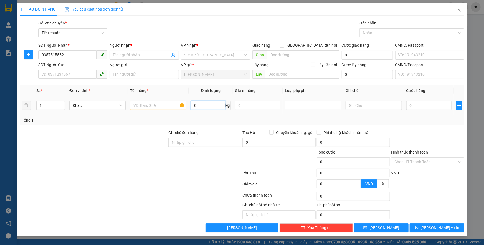
click at [197, 107] on input "0" at bounding box center [208, 105] width 34 height 9
type input "28"
drag, startPoint x: 288, startPoint y: 122, endPoint x: 326, endPoint y: 112, distance: 38.9
click at [289, 122] on div "Tổng: 1" at bounding box center [242, 120] width 441 height 6
click at [282, 114] on tr "1 Khác 28 kg 0 0" at bounding box center [242, 105] width 445 height 19
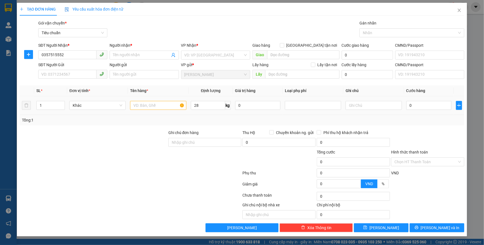
drag, startPoint x: 102, startPoint y: 114, endPoint x: 130, endPoint y: 103, distance: 30.4
click at [103, 114] on div "SL * Đơn vị tính * Tên hàng * Định lượng Giá trị hàng Loại phụ phí Ghi chú Cước…" at bounding box center [242, 105] width 445 height 40
click at [145, 102] on input "text" at bounding box center [158, 105] width 56 height 9
type input "O"
type input "Ô"
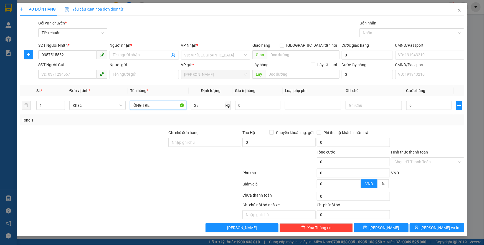
type input "ỐNG TRE"
drag, startPoint x: 399, startPoint y: 133, endPoint x: 372, endPoint y: 113, distance: 33.5
click at [399, 133] on div at bounding box center [428, 138] width 74 height 19
click at [365, 104] on input "text" at bounding box center [374, 105] width 56 height 9
type input "BAO XANH LÁ"
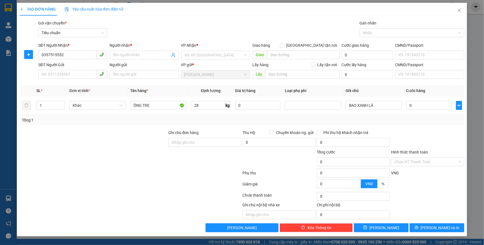
click at [152, 154] on div at bounding box center [93, 158] width 149 height 19
click at [77, 58] on input "0357515552" at bounding box center [67, 54] width 58 height 9
click at [70, 68] on div "0357515552 - ko Tên" at bounding box center [73, 66] width 62 height 6
type input "ko Tên"
type input "XE TẢI CHỞ TỚI ĐỂ ĐÓ"
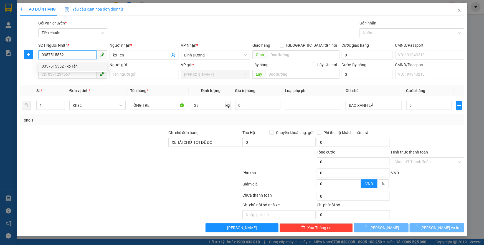
type input "70.000"
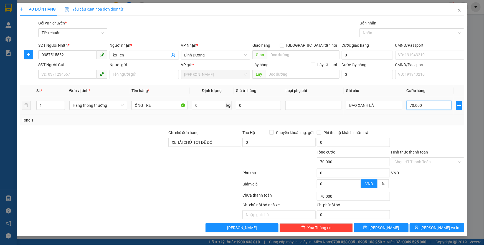
click at [425, 103] on input "70.000" at bounding box center [429, 105] width 45 height 9
type input "7"
type input "70"
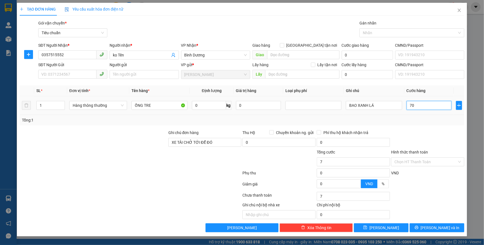
type input "70"
type input "70.000"
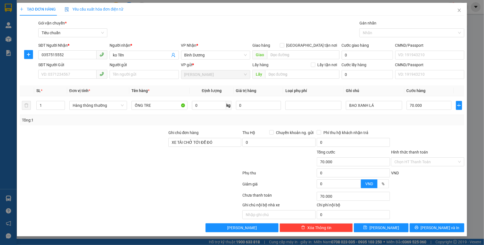
click at [426, 125] on div "Transit Pickup Surcharge Ids Transit Deliver Surcharge Ids Transit Deliver Surc…" at bounding box center [242, 126] width 445 height 212
click at [432, 226] on button "[PERSON_NAME] và In" at bounding box center [437, 227] width 55 height 9
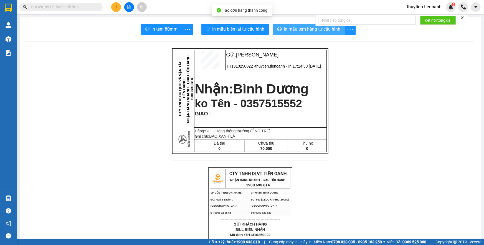
click at [287, 30] on span "In mẫu tem hàng tự cấu hình" at bounding box center [312, 29] width 57 height 7
